Goal: Information Seeking & Learning: Learn about a topic

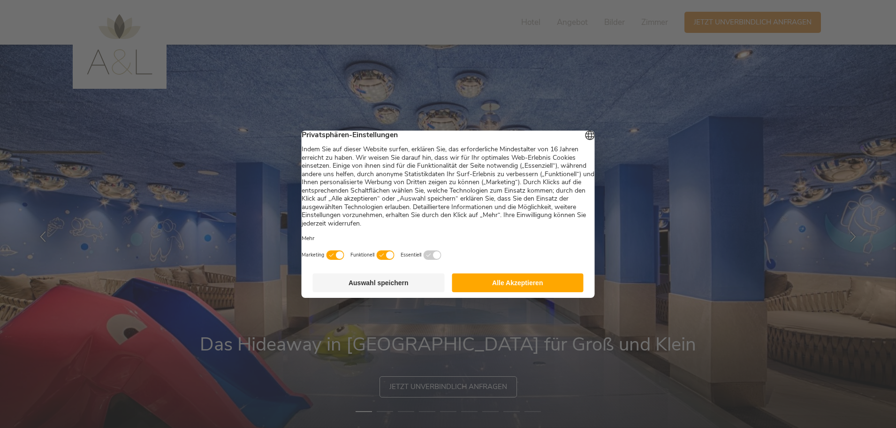
click at [507, 284] on button "Alle Akzeptieren" at bounding box center [518, 282] width 132 height 19
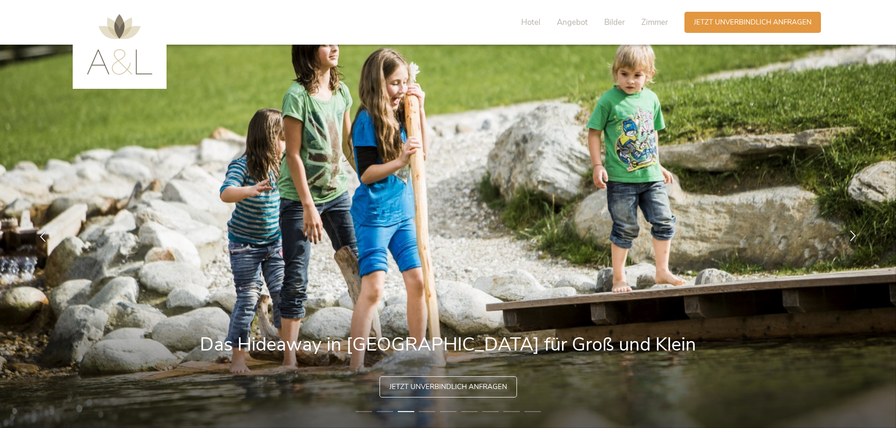
click at [853, 236] on icon at bounding box center [853, 235] width 11 height 11
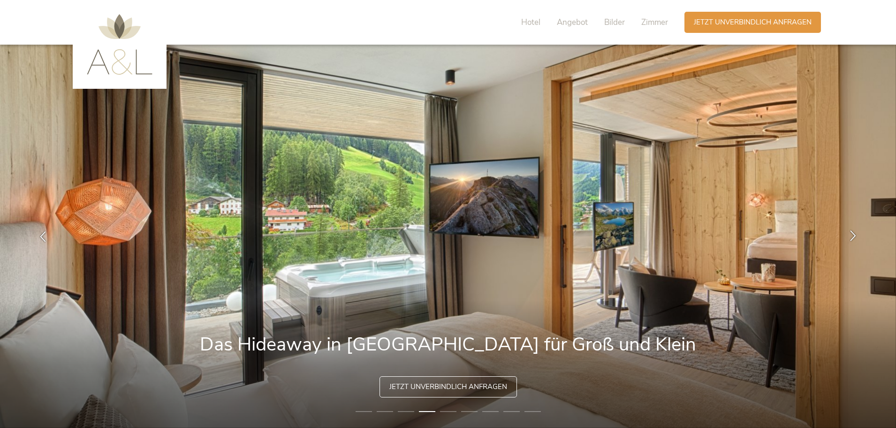
click at [853, 236] on icon at bounding box center [853, 235] width 11 height 11
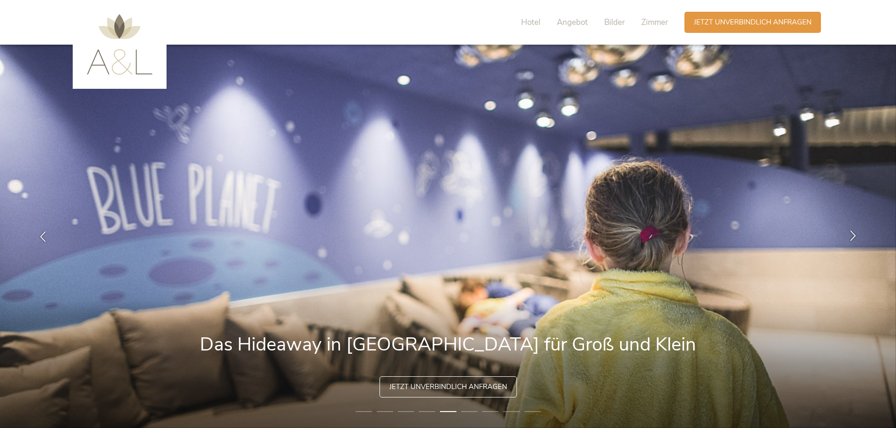
click at [856, 233] on icon at bounding box center [853, 235] width 11 height 11
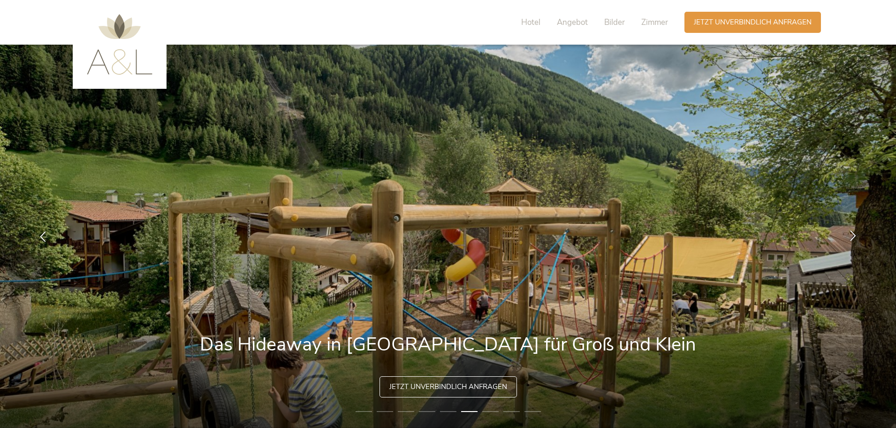
click at [864, 227] on div at bounding box center [854, 237] width 30 height 30
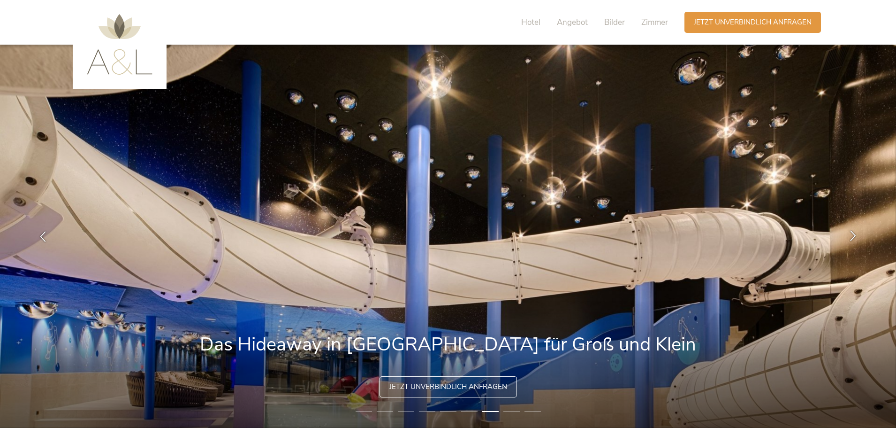
click at [864, 227] on div at bounding box center [854, 237] width 30 height 30
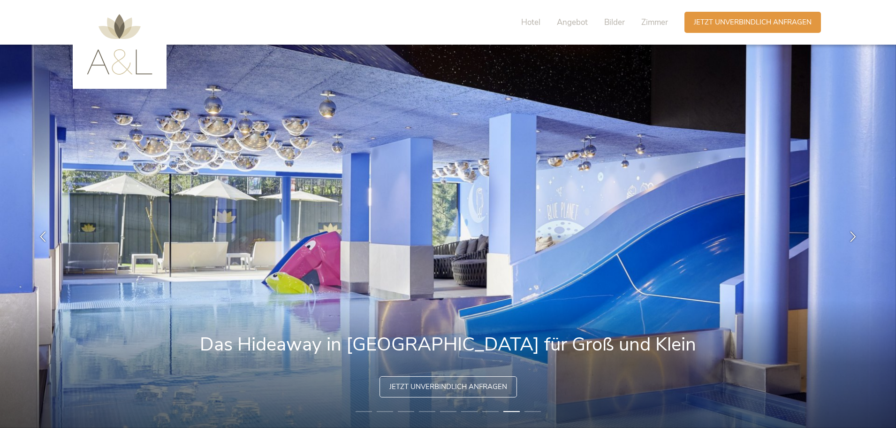
click at [869, 224] on img at bounding box center [448, 236] width 896 height 383
click at [852, 237] on icon at bounding box center [853, 235] width 11 height 11
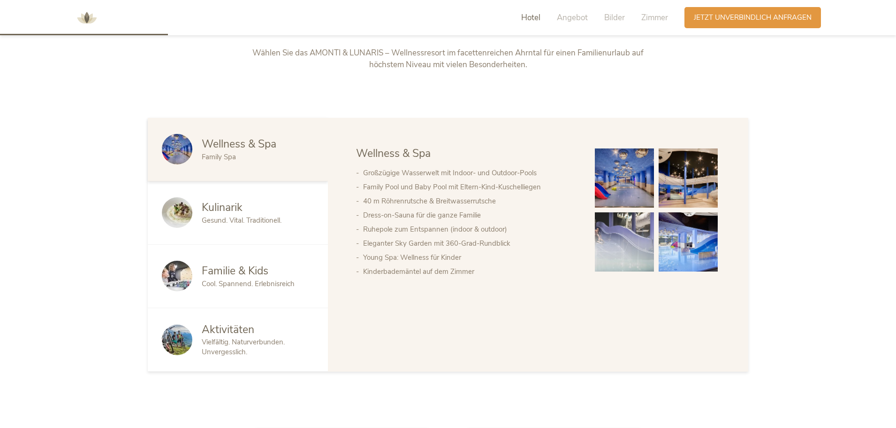
scroll to position [563, 0]
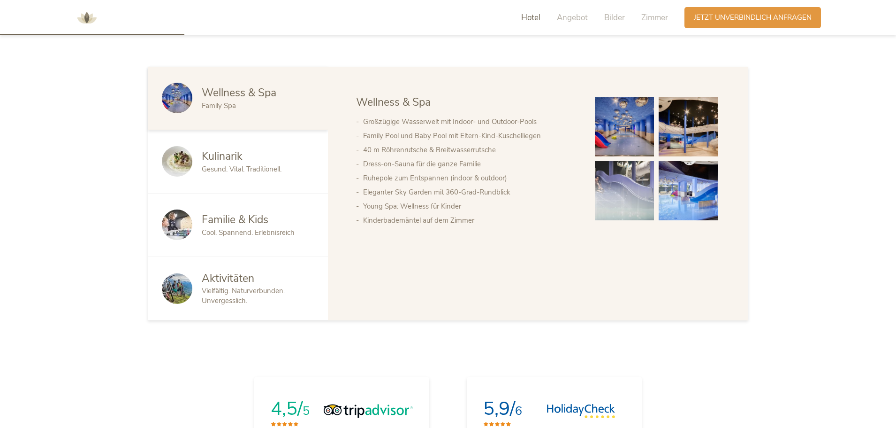
click at [237, 279] on span "Aktivitäten" at bounding box center [228, 278] width 53 height 15
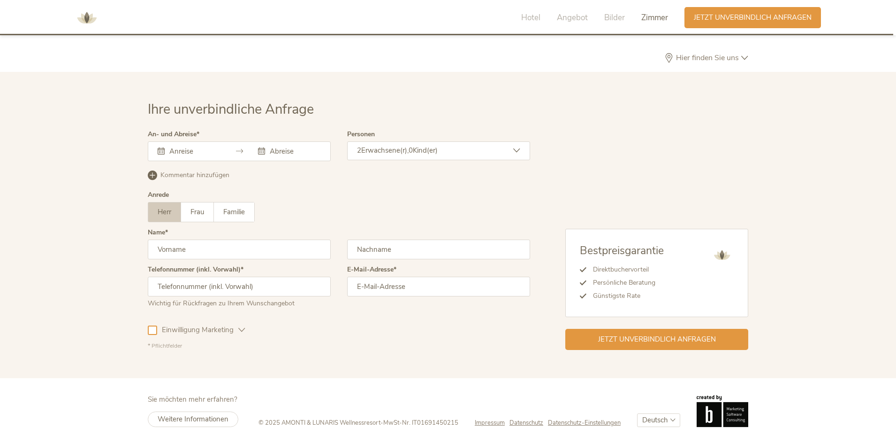
scroll to position [2736, 0]
